Goal: Task Accomplishment & Management: Manage account settings

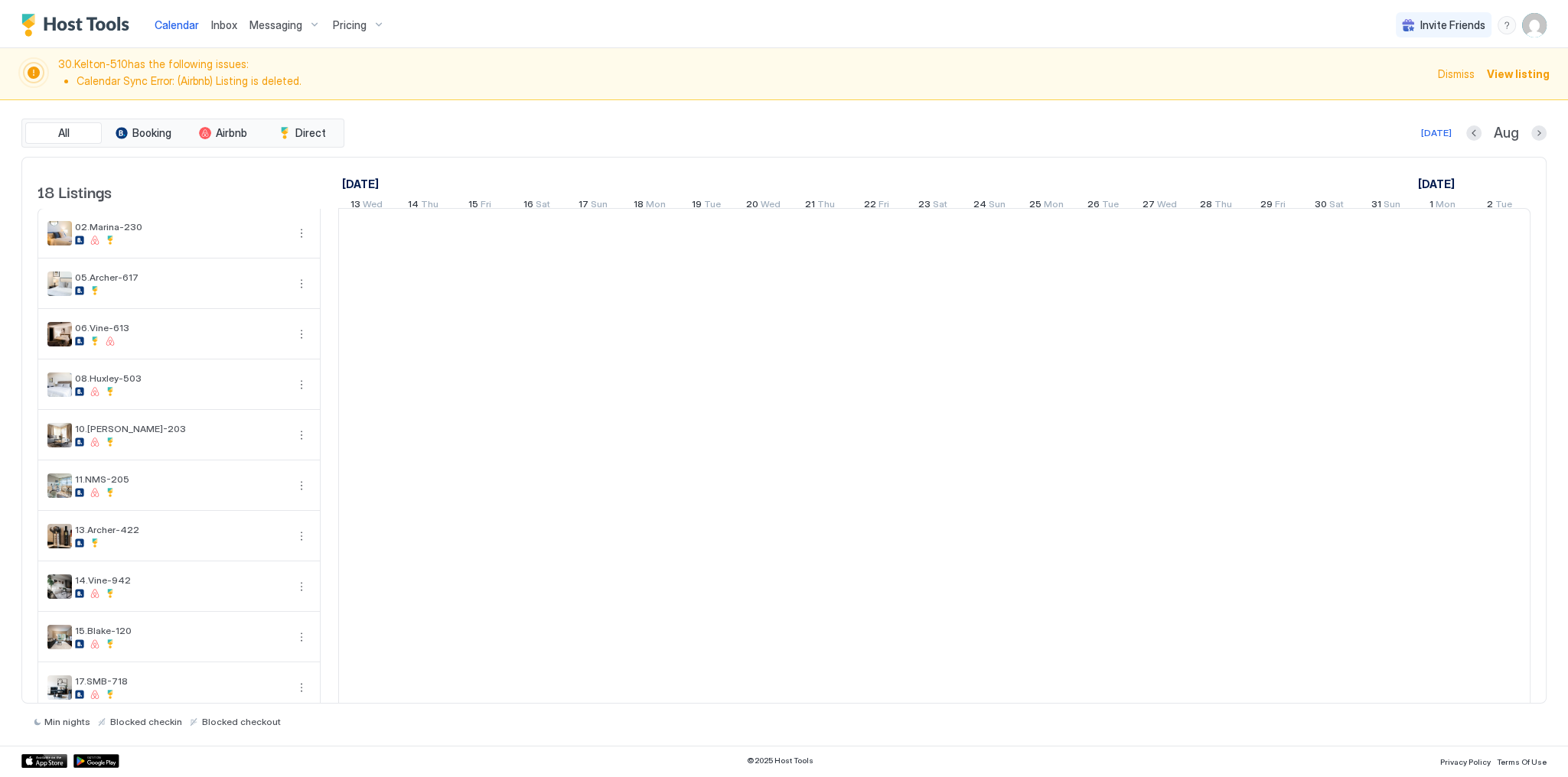
scroll to position [0, 850]
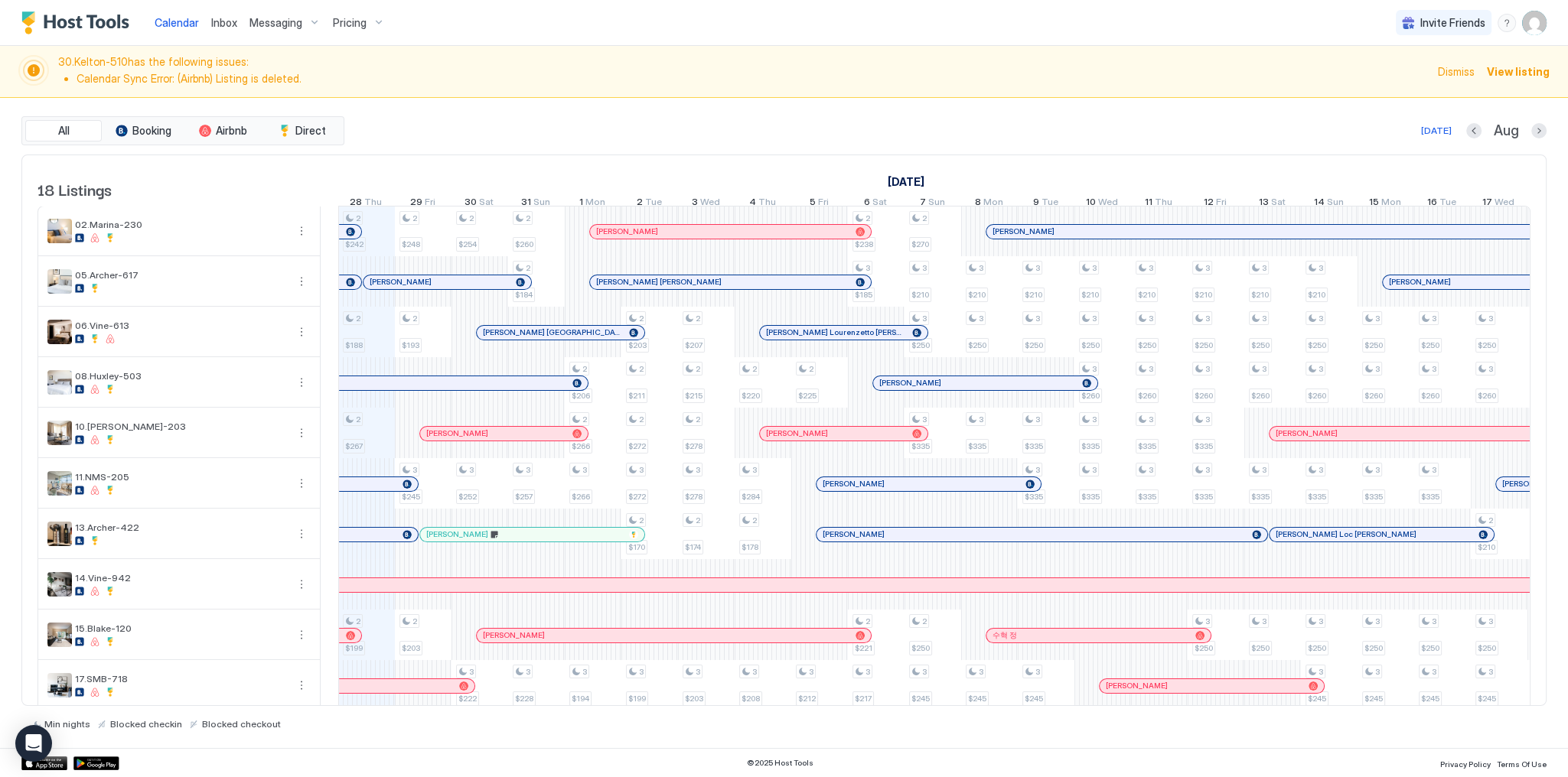
click at [535, 110] on div "All Booking Airbnb Direct [DATE] [DATE] Listings [DATE] [DATE] [DATE] 13 Wed 14…" at bounding box center [784, 423] width 1525 height 650
click at [173, 25] on span "Calendar" at bounding box center [176, 22] width 44 height 13
click at [660, 117] on div "All Booking Airbnb Direct [DATE] Aug" at bounding box center [784, 131] width 1525 height 29
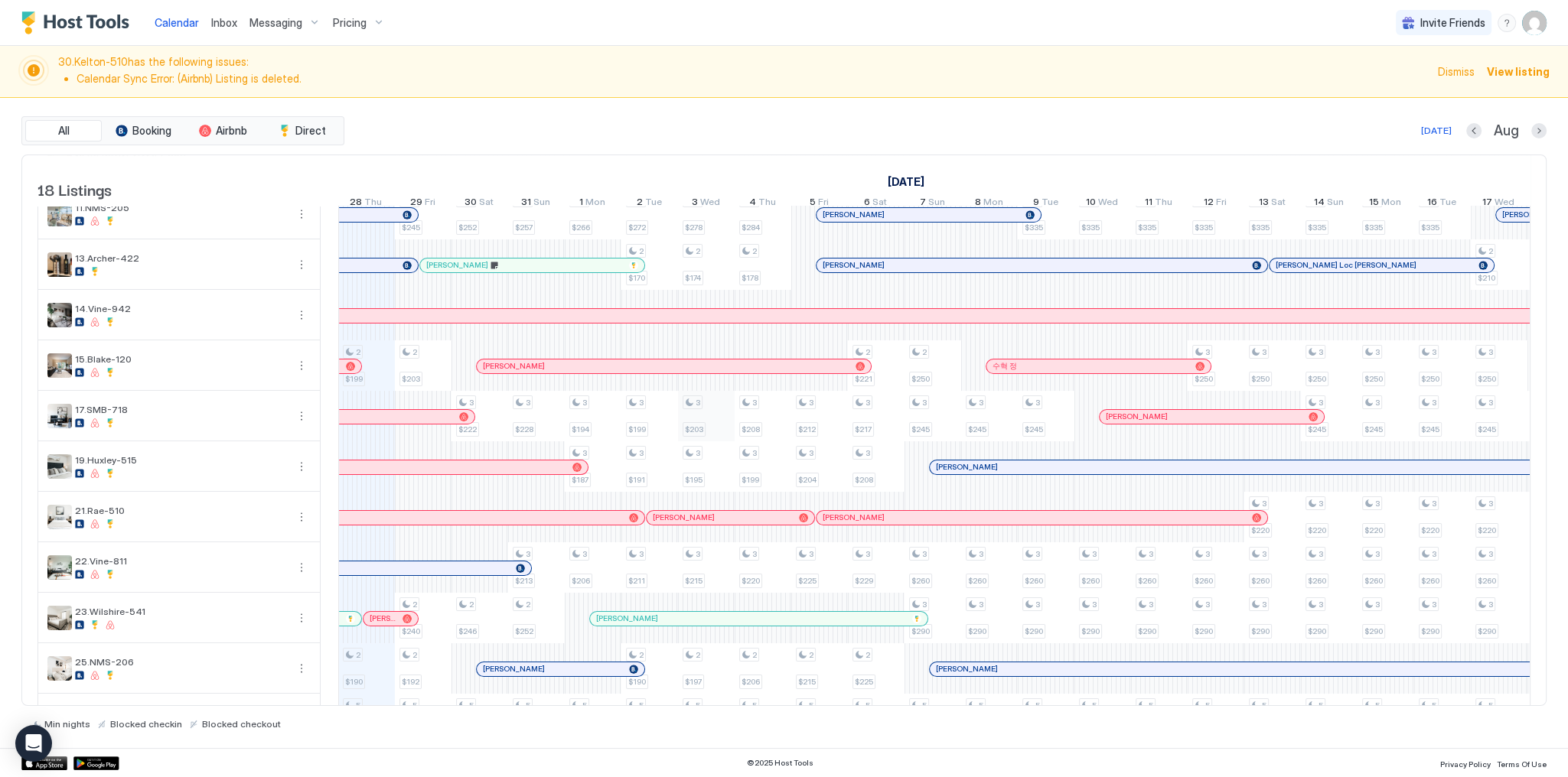
scroll to position [424, 0]
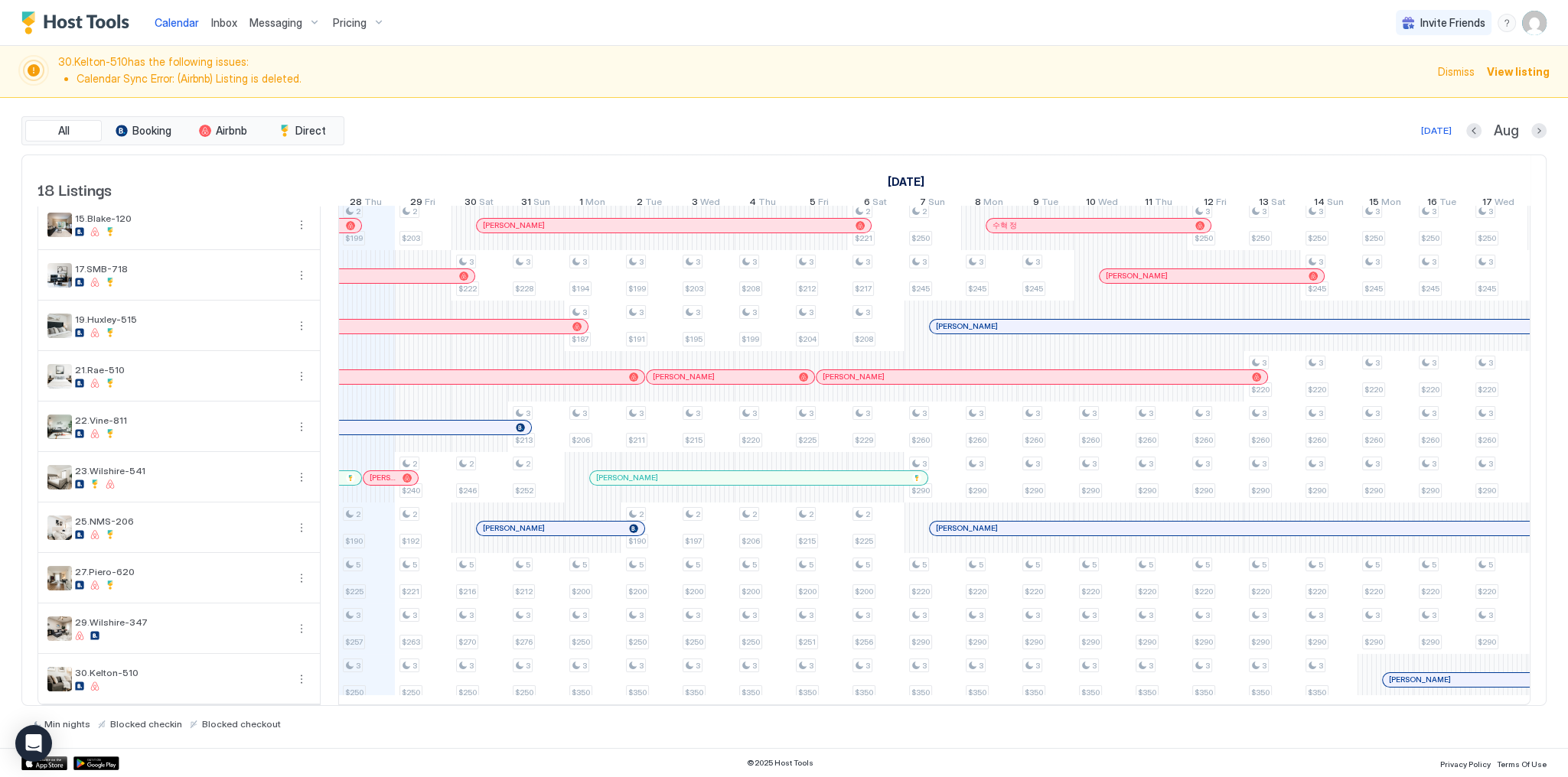
click at [618, 103] on div "All Booking Airbnb Direct [DATE] [DATE] Listings [DATE] [DATE] [DATE] 13 Wed 14…" at bounding box center [784, 423] width 1525 height 650
click at [259, 21] on span "Messaging" at bounding box center [275, 23] width 53 height 14
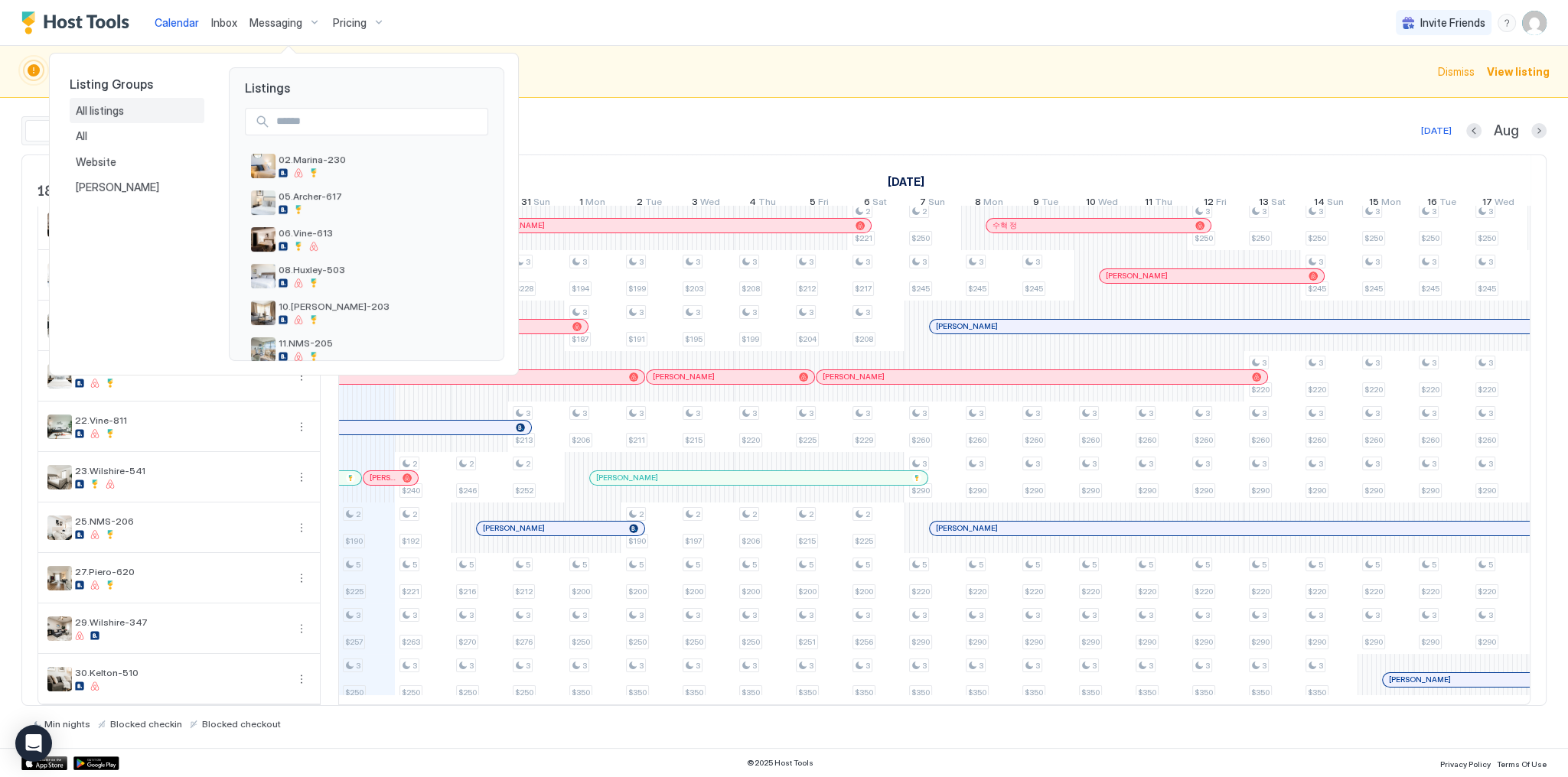
click at [153, 114] on div "All listings" at bounding box center [137, 111] width 123 height 14
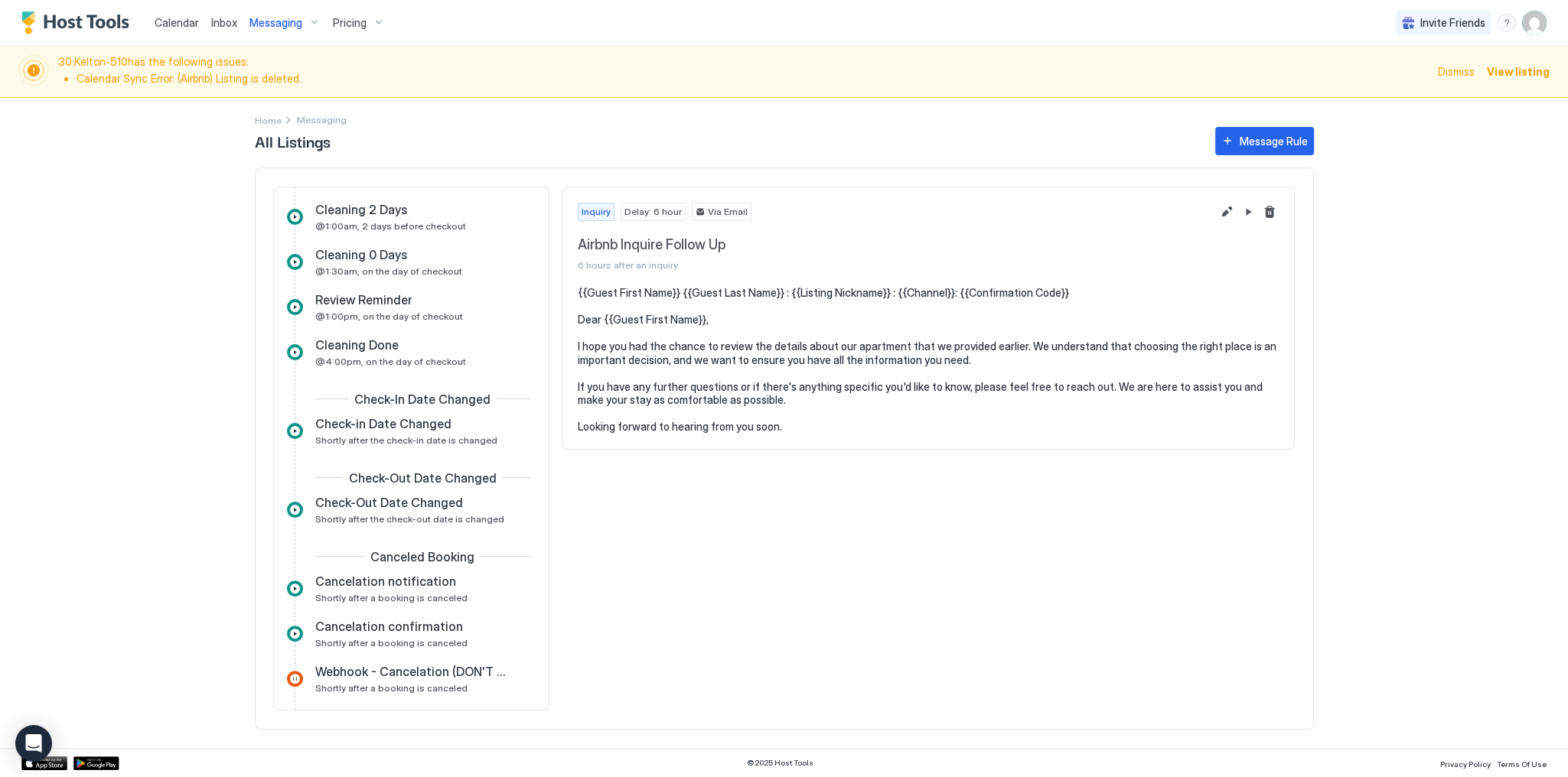
scroll to position [551, 0]
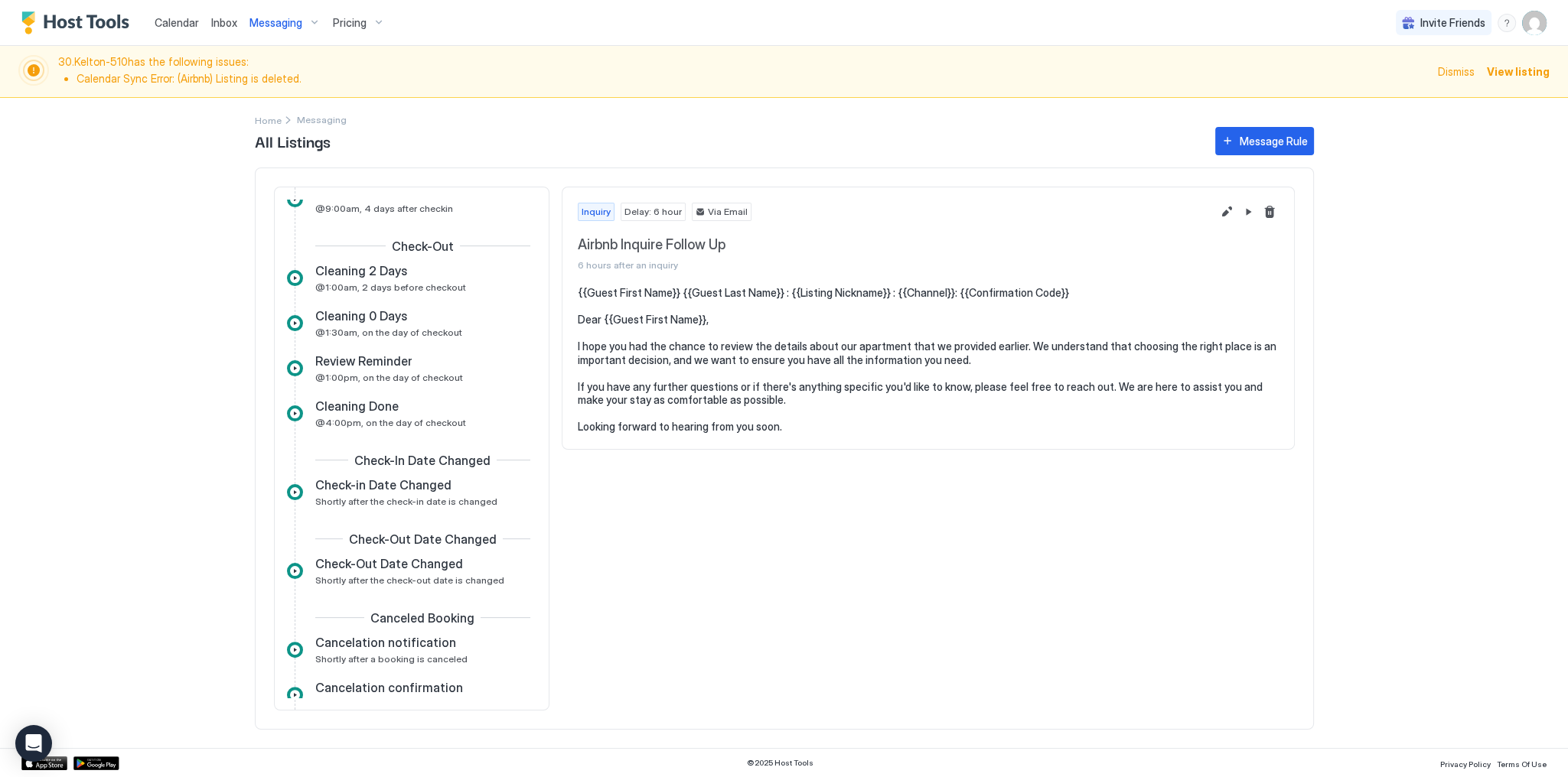
click at [701, 502] on div "Inquiry Delay: 6 hour Via Email Airbnb Inquire Follow Up 6 hours after an inqui…" at bounding box center [928, 448] width 733 height 524
click at [1314, 212] on div "Home Messaging All Listings Message Rule Inquiry Airbnb Inquire Follow Up 6 hou…" at bounding box center [784, 423] width 1102 height 650
click at [1471, 67] on span "Dismiss" at bounding box center [1456, 71] width 37 height 16
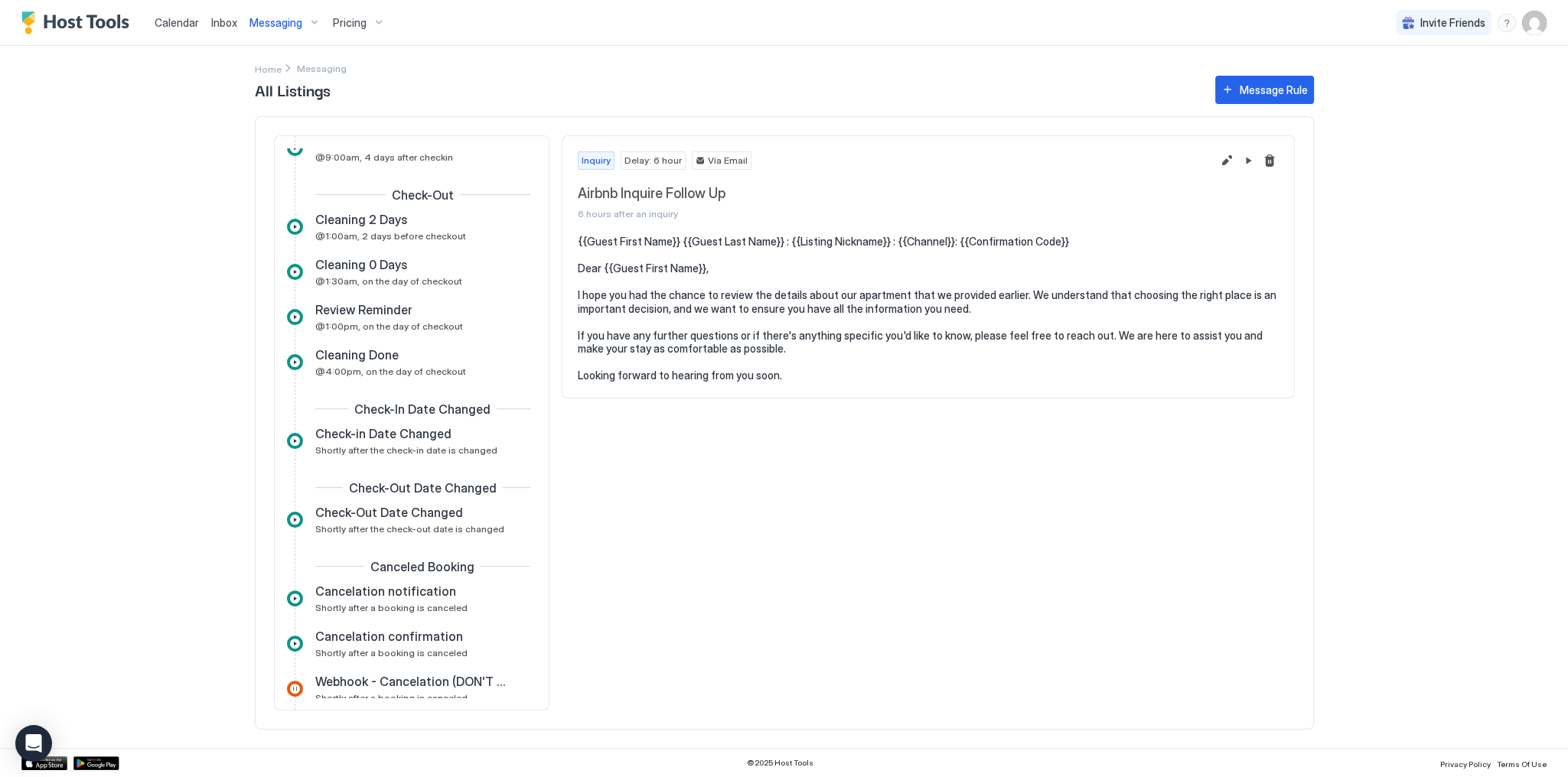
click at [1126, 252] on pre "{{Guest First Name}} {{Guest Last Name}} : {{Listing Nickname}} : {{Channel}}: …" at bounding box center [928, 308] width 701 height 148
click at [743, 430] on div "Inquiry Delay: 6 hour Via Email Airbnb Inquire Follow Up 6 hours after an inqui…" at bounding box center [928, 423] width 733 height 575
click at [168, 29] on link "Calendar" at bounding box center [176, 22] width 44 height 16
click at [168, 28] on span "Calendar" at bounding box center [176, 22] width 44 height 13
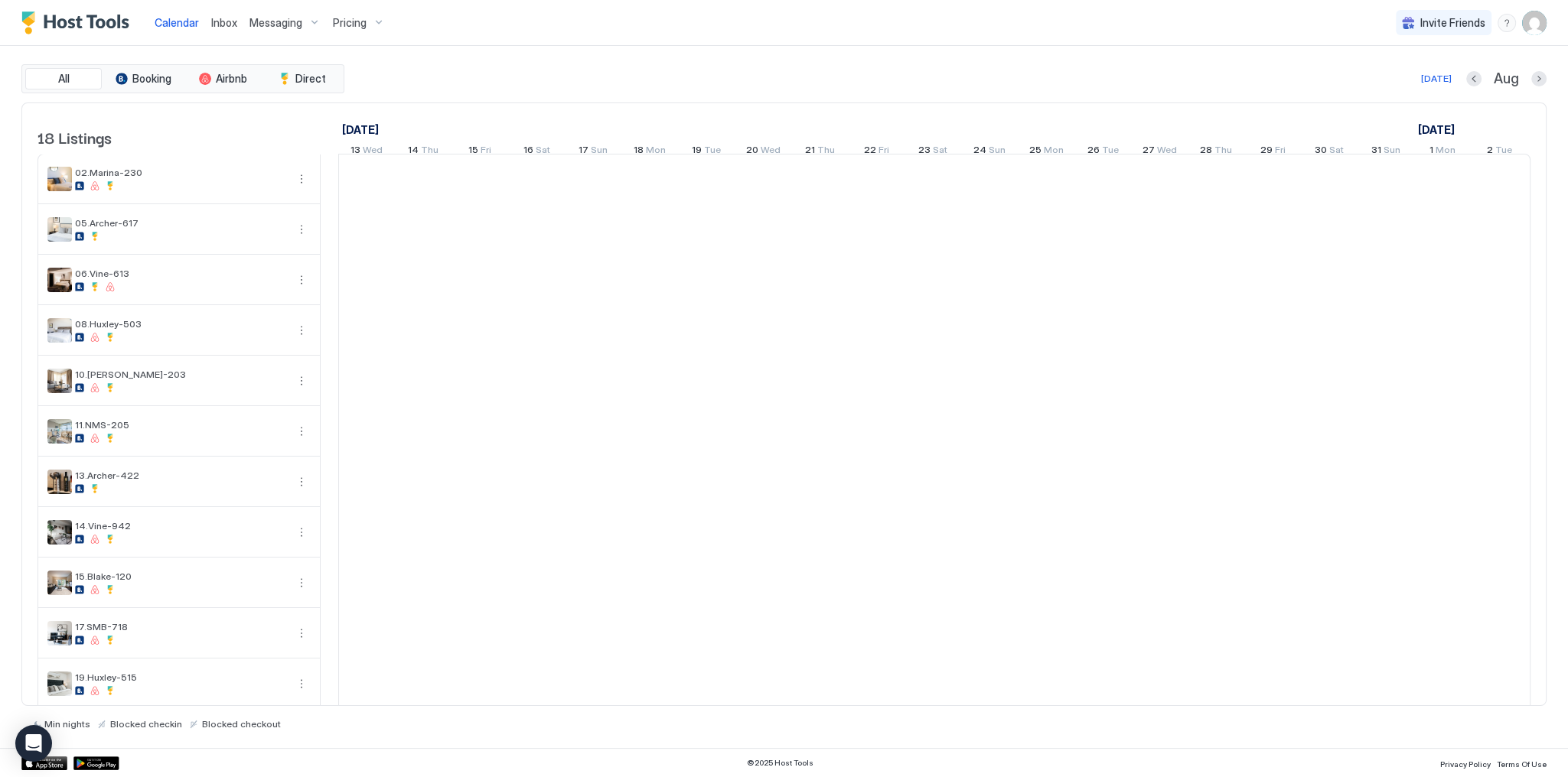
scroll to position [0, 850]
click at [728, 90] on div "All Booking Airbnb Direct [DATE] Aug" at bounding box center [784, 79] width 1525 height 29
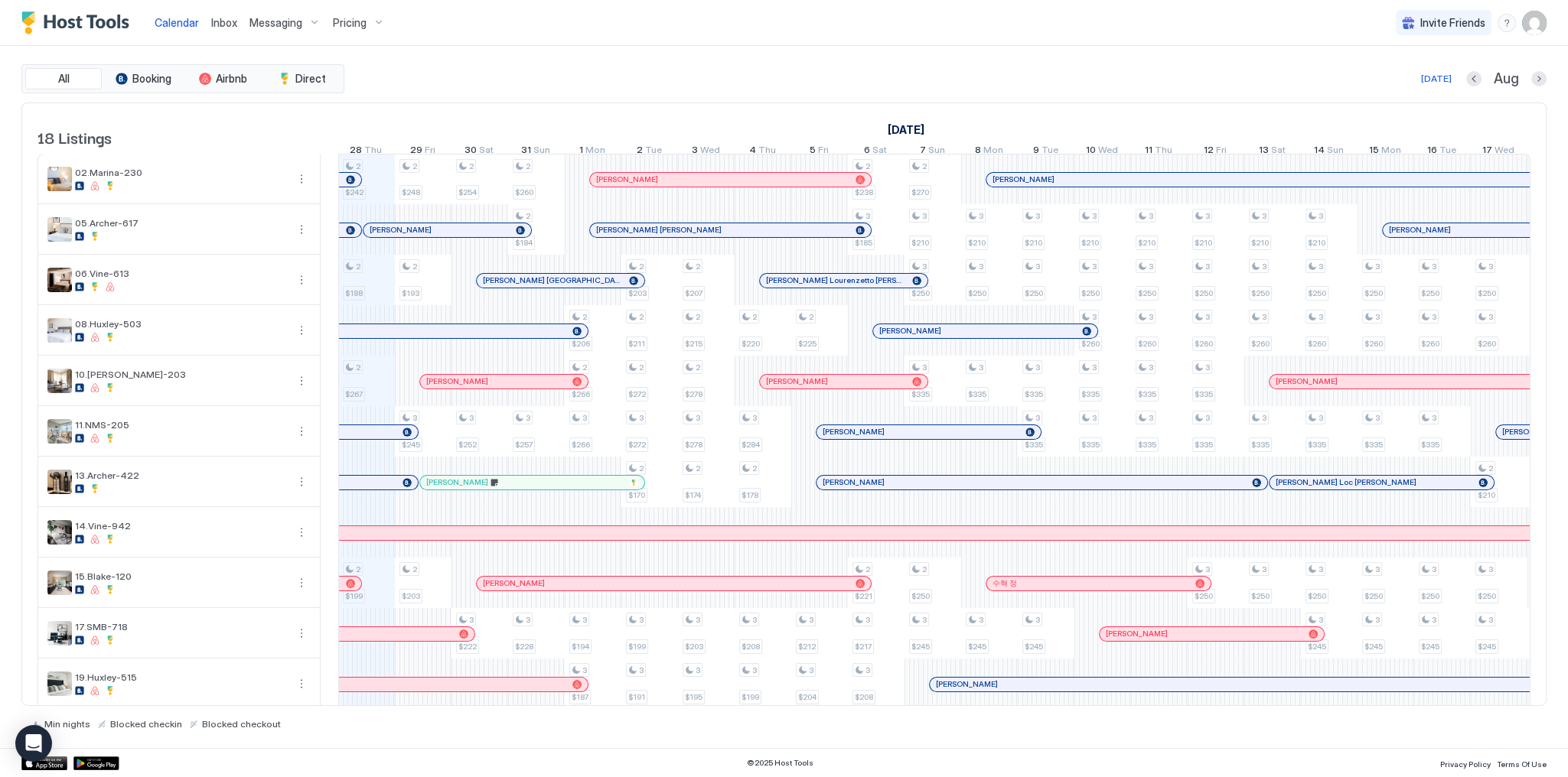
click at [940, 42] on div "Calendar Inbox Messaging Pricing Invite Friends SG" at bounding box center [784, 23] width 1568 height 46
click at [1041, 86] on div "[DATE] Aug" at bounding box center [947, 79] width 1199 height 18
click at [1076, 64] on div "All Booking Airbnb Direct [DATE] Aug" at bounding box center [784, 79] width 1525 height 29
